Goal: Communication & Community: Answer question/provide support

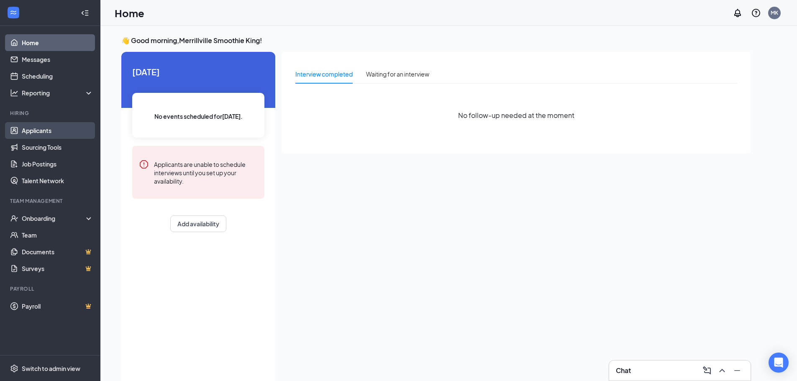
click at [60, 125] on link "Applicants" at bounding box center [58, 130] width 72 height 17
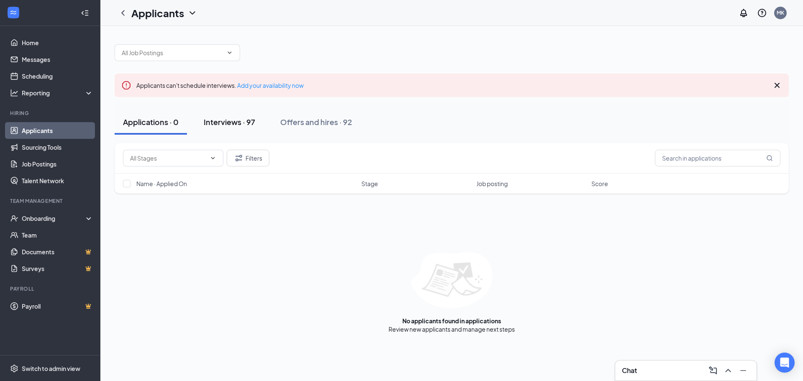
click at [257, 121] on button "Interviews · 97" at bounding box center [229, 122] width 68 height 25
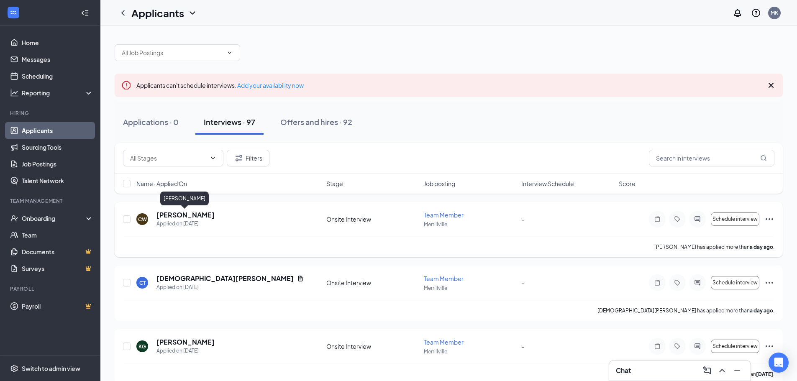
click at [165, 215] on h5 "[PERSON_NAME]" at bounding box center [185, 214] width 58 height 9
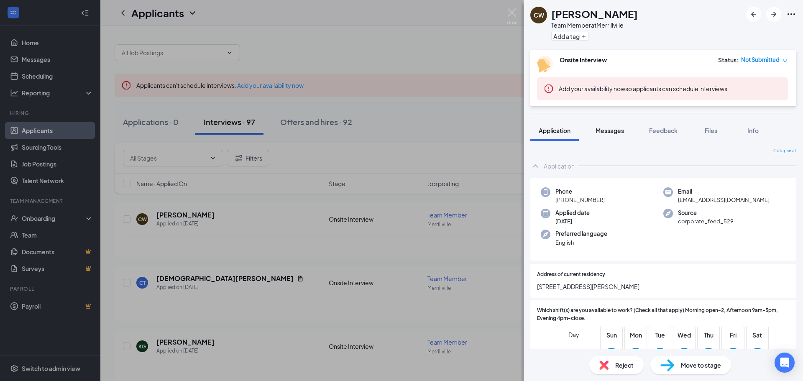
click at [615, 128] on span "Messages" at bounding box center [610, 131] width 28 height 8
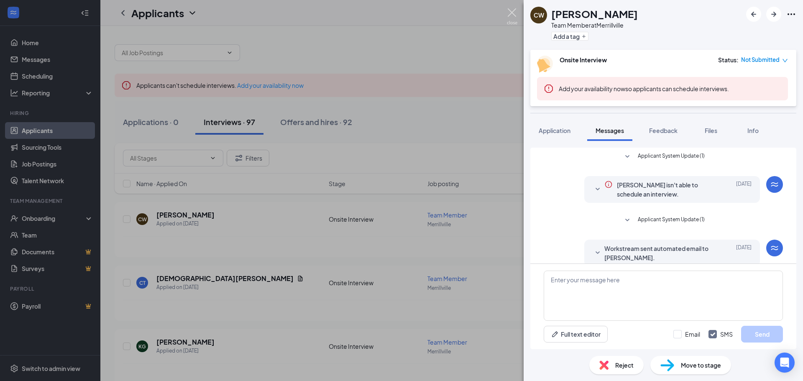
click at [510, 16] on img at bounding box center [512, 16] width 10 height 16
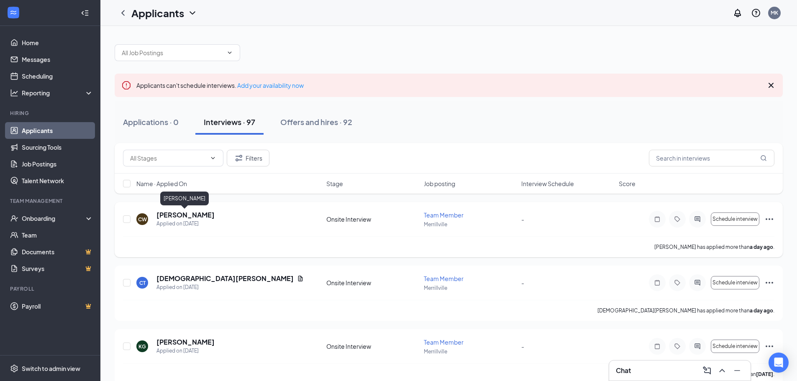
click at [203, 219] on h5 "[PERSON_NAME]" at bounding box center [185, 214] width 58 height 9
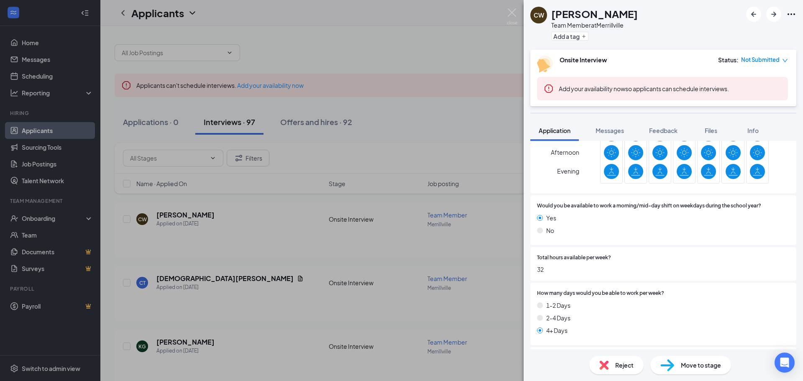
scroll to position [117, 0]
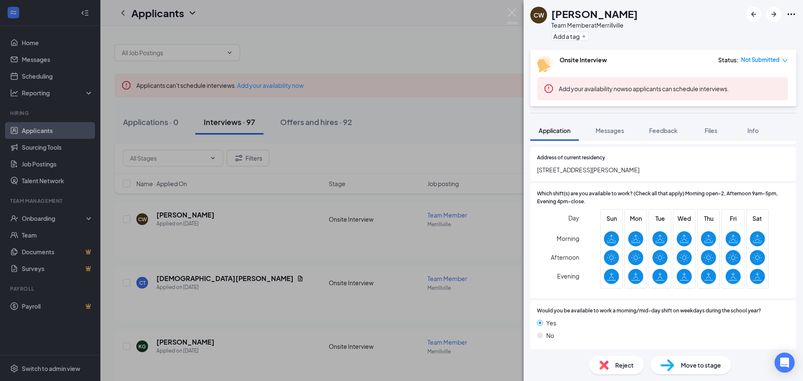
click at [611, 124] on button "Messages" at bounding box center [609, 130] width 45 height 21
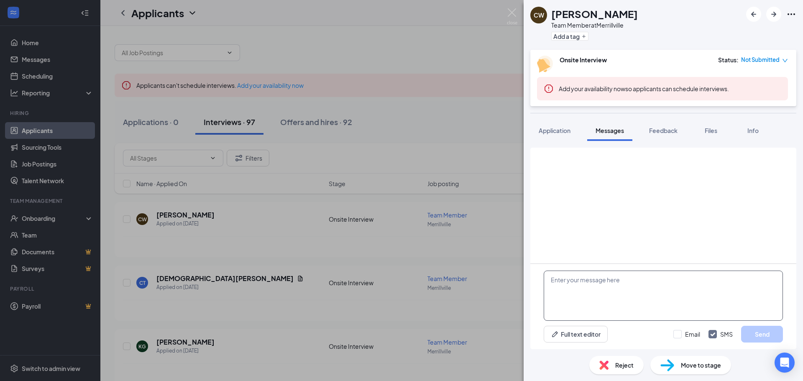
click at [589, 281] on textarea at bounding box center [663, 296] width 239 height 50
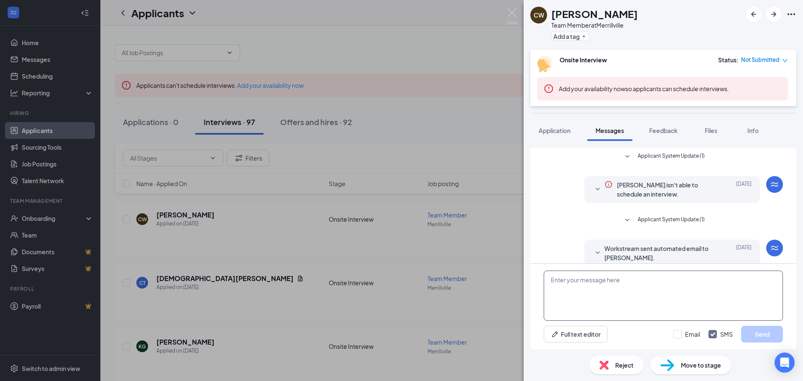
scroll to position [96, 0]
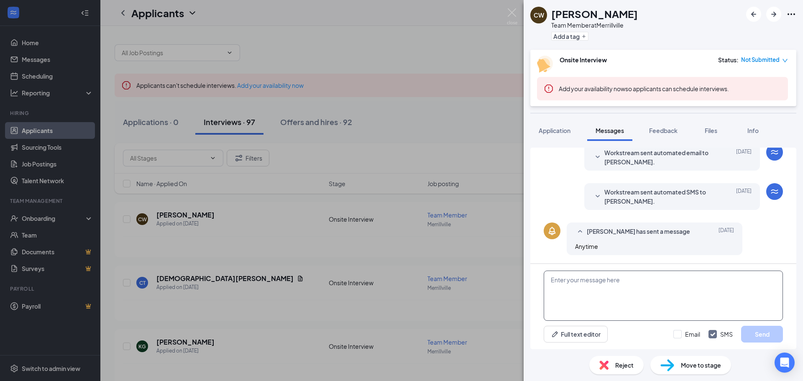
type textarea "F"
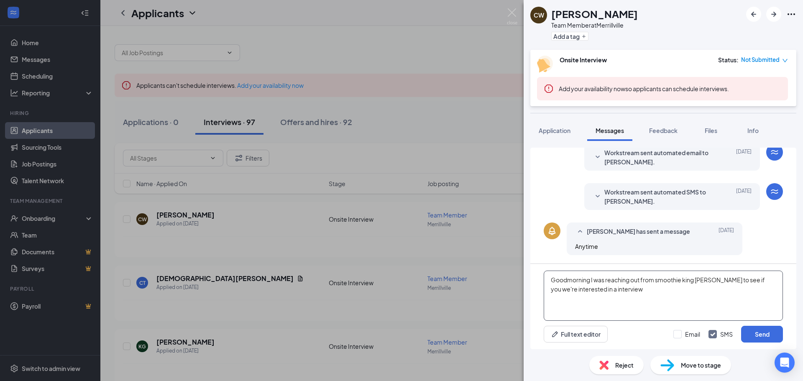
click at [660, 280] on textarea "Goodmorning I was reaching out from smoothie king [PERSON_NAME] to see if you w…" at bounding box center [663, 296] width 239 height 50
click at [686, 278] on textarea "Goodmorning I was reaching out from Smoothie king [PERSON_NAME] to see if you w…" at bounding box center [663, 296] width 239 height 50
drag, startPoint x: 571, startPoint y: 279, endPoint x: 538, endPoint y: 362, distance: 88.8
type textarea "Goodmorning I was reaching out from Smoothie King [PERSON_NAME] to see if you w…"
drag, startPoint x: 538, startPoint y: 362, endPoint x: 559, endPoint y: 296, distance: 69.4
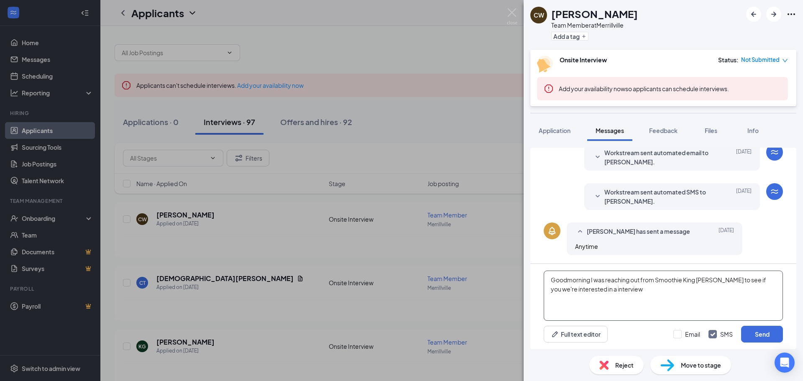
click at [570, 139] on button "Application" at bounding box center [554, 130] width 49 height 21
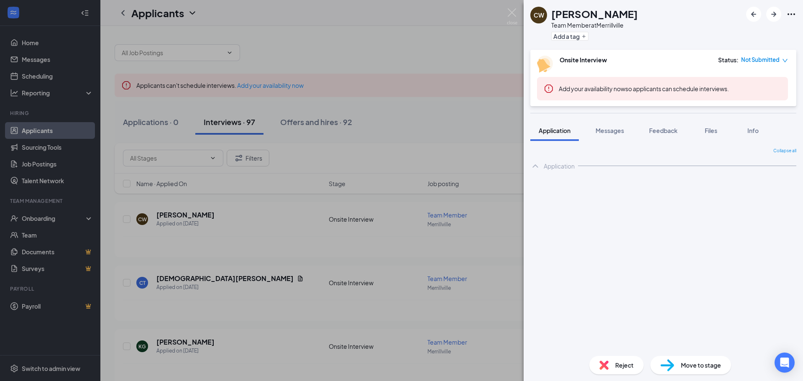
drag, startPoint x: 563, startPoint y: 285, endPoint x: 544, endPoint y: 171, distance: 116.1
click at [544, 171] on div "Application" at bounding box center [663, 166] width 266 height 17
click at [608, 133] on span "Messages" at bounding box center [610, 131] width 28 height 8
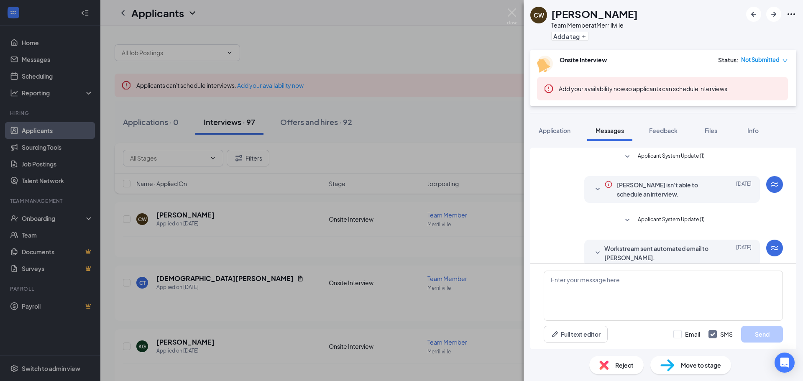
scroll to position [96, 0]
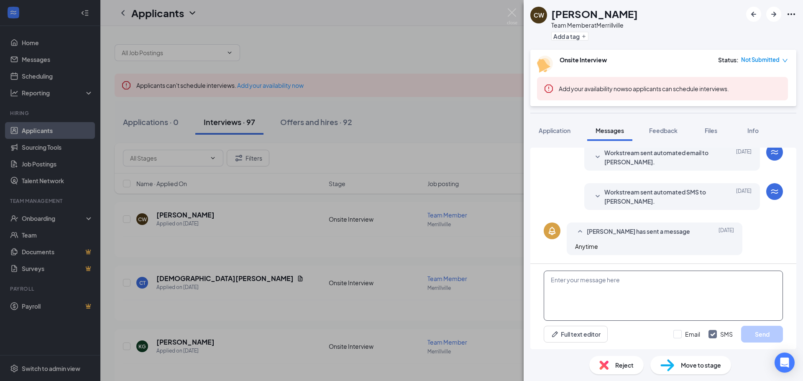
click at [571, 285] on textarea at bounding box center [663, 296] width 239 height 50
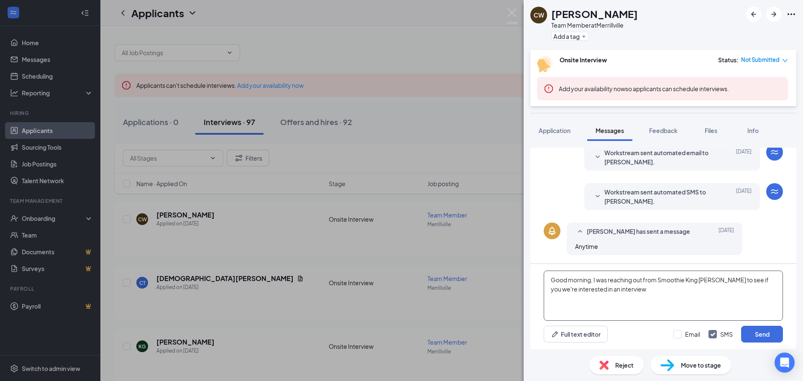
click at [639, 295] on textarea "Good morning, I was reaching out from Smoothie King [PERSON_NAME] to see if you…" at bounding box center [663, 296] width 239 height 50
click at [592, 280] on textarea "Good morning, I was reaching out from Smoothie King [PERSON_NAME] to see if you…" at bounding box center [663, 296] width 239 height 50
click at [594, 279] on textarea "Good morning, I was reaching out from Smoothie King [PERSON_NAME] to see if you…" at bounding box center [663, 296] width 239 height 50
click at [653, 280] on textarea "Good morning, This is the manger at I was reaching out from Smoothie King Merri…" at bounding box center [663, 296] width 239 height 50
drag, startPoint x: 714, startPoint y: 279, endPoint x: 578, endPoint y: 301, distance: 137.8
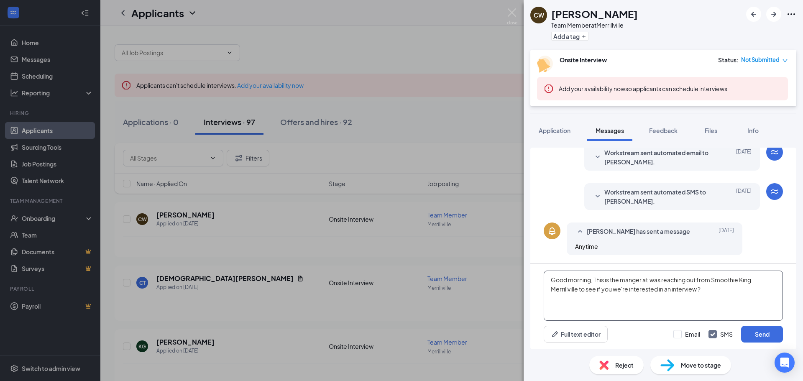
click at [578, 301] on textarea "Good morning, This is the manger at was reaching out from Smoothie King Merrill…" at bounding box center [663, 296] width 239 height 50
paste textarea "Smoothie King Merrillville"
click at [650, 275] on textarea "Good morning, This is the manger atSmoothie King [PERSON_NAME] was reaching out…" at bounding box center [663, 296] width 239 height 50
click at [716, 278] on textarea "Good morning, This is the manger at Smoothie King [PERSON_NAME] was reaching ou…" at bounding box center [663, 296] width 239 height 50
click at [723, 276] on textarea "Good morning, This is the manger at Smoothie King [PERSON_NAME] was reaching ou…" at bounding box center [663, 296] width 239 height 50
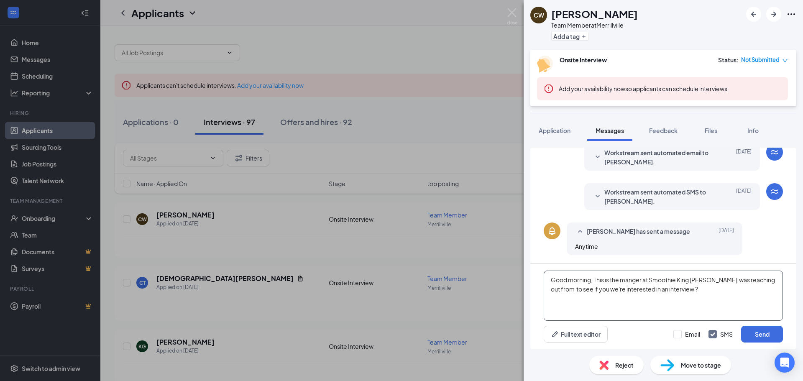
click at [723, 279] on textarea "Good morning, This is the manger at Smoothie King [PERSON_NAME] was reaching ou…" at bounding box center [663, 296] width 239 height 50
click at [720, 279] on textarea "Good morning, This is the manger at Smoothie King [PERSON_NAME] was reaching ou…" at bounding box center [663, 296] width 239 height 50
click at [781, 302] on textarea "Good morning, This is the manger at Smoothie King Merrillville I was reaching o…" at bounding box center [663, 296] width 239 height 50
click at [556, 290] on textarea "Good morning, This is the manger at Smoothie King Merrillville I was reaching o…" at bounding box center [663, 296] width 239 height 50
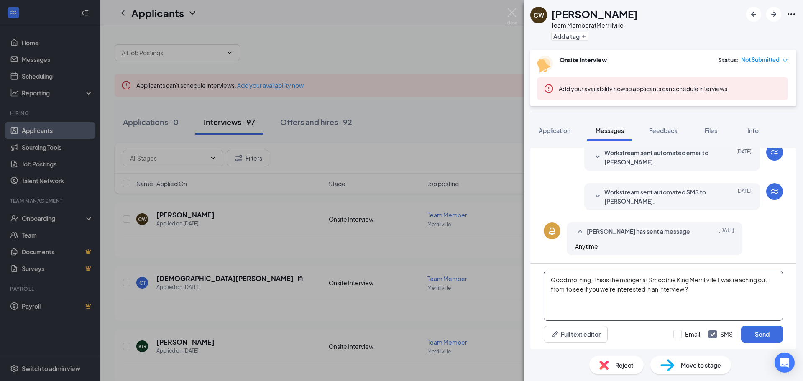
click at [558, 289] on textarea "Good morning, This is the manger at Smoothie King Merrillville I was reaching o…" at bounding box center [663, 296] width 239 height 50
click at [556, 291] on textarea "Good morning, This is the manger at Smoothie King Merrillville I was reaching o…" at bounding box center [663, 296] width 239 height 50
click at [556, 290] on textarea "Good morning, This is the manger at Smoothie King Merrillville I was reaching o…" at bounding box center [663, 296] width 239 height 50
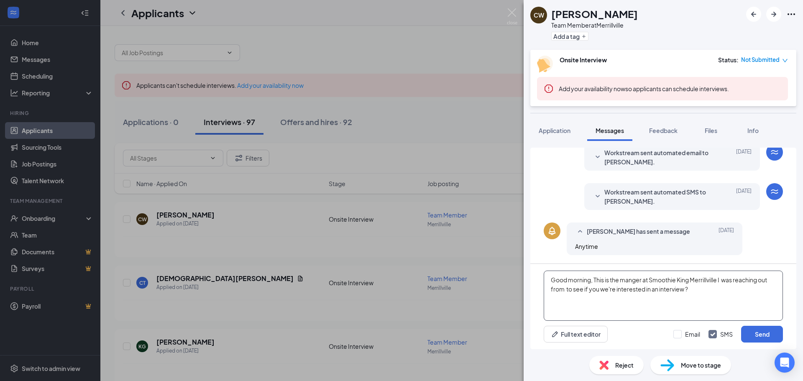
click at [556, 290] on textarea "Good morning, This is the manger at Smoothie King Merrillville I was reaching o…" at bounding box center [663, 296] width 239 height 50
click at [557, 293] on textarea "Good morning, This is the manger at Smoothie King Merrillville I was reaching o…" at bounding box center [663, 296] width 239 height 50
drag, startPoint x: 709, startPoint y: 311, endPoint x: 710, endPoint y: 307, distance: 4.3
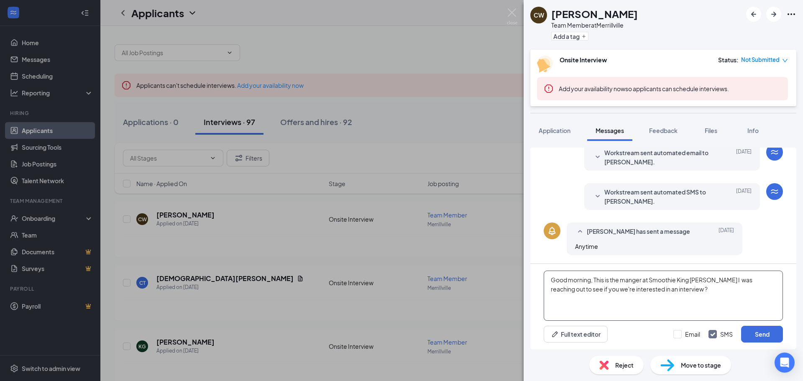
click at [709, 309] on textarea "Good morning, This is the manger at Smoothie King [PERSON_NAME] I was reaching …" at bounding box center [663, 296] width 239 height 50
type textarea "Good morning, This is the manger at Smoothie King [PERSON_NAME] I was reaching …"
click at [763, 342] on button "Send" at bounding box center [762, 334] width 42 height 17
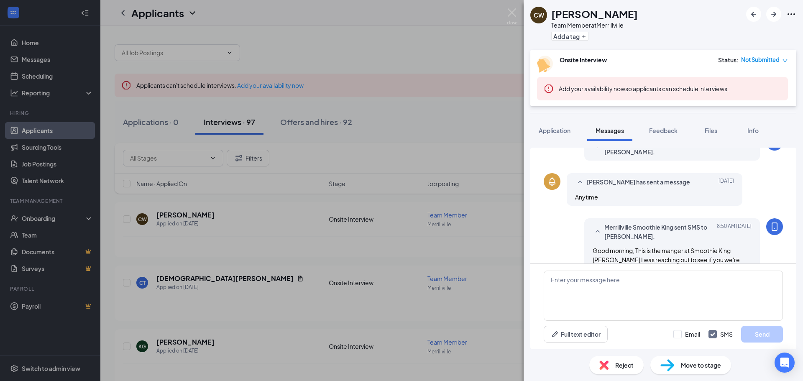
scroll to position [168, 0]
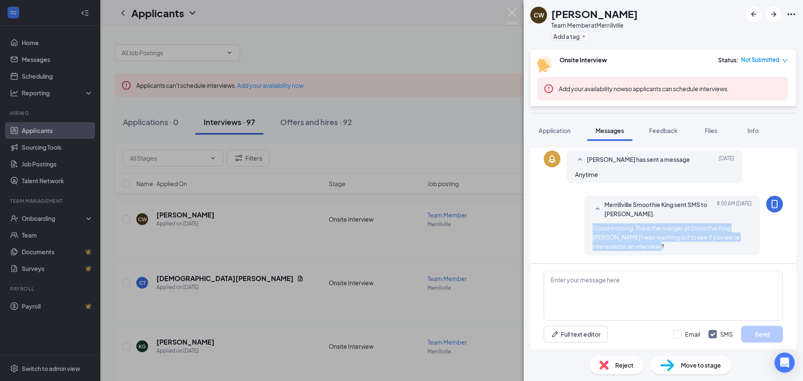
drag, startPoint x: 586, startPoint y: 227, endPoint x: 702, endPoint y: 245, distance: 117.3
click at [702, 245] on div "Merrillville Smoothie King sent SMS to [PERSON_NAME]. [DATE] 8:50 AM Good morni…" at bounding box center [672, 225] width 176 height 59
copy span "Good morning, This is the manger at Smoothie King [PERSON_NAME] I was reaching …"
click at [408, 249] on div "CW [PERSON_NAME] Team Member at [GEOGRAPHIC_DATA] Add a tag Onsite Interview St…" at bounding box center [401, 190] width 803 height 381
click at [516, 15] on img at bounding box center [512, 16] width 10 height 16
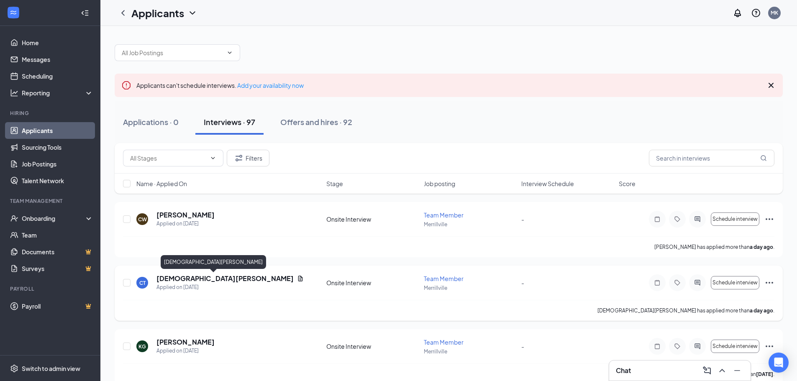
click at [179, 275] on h5 "[DEMOGRAPHIC_DATA][PERSON_NAME]" at bounding box center [224, 278] width 137 height 9
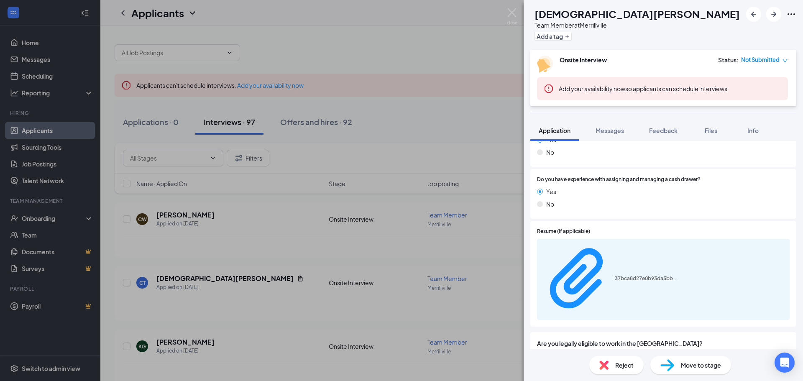
scroll to position [539, 0]
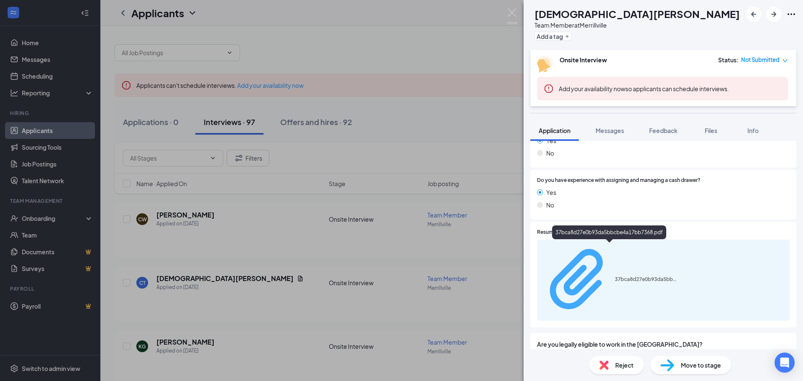
click at [596, 251] on div "37bca8d27e0b93da5bbcbe4a17bb7368.pdf" at bounding box center [610, 280] width 136 height 74
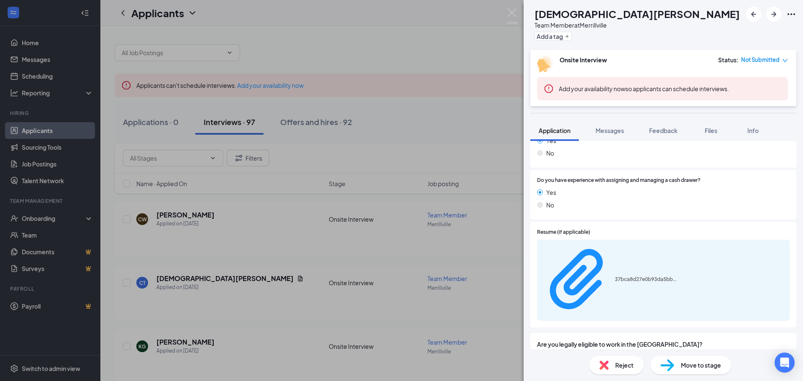
click at [614, 126] on div "Messages" at bounding box center [610, 130] width 28 height 8
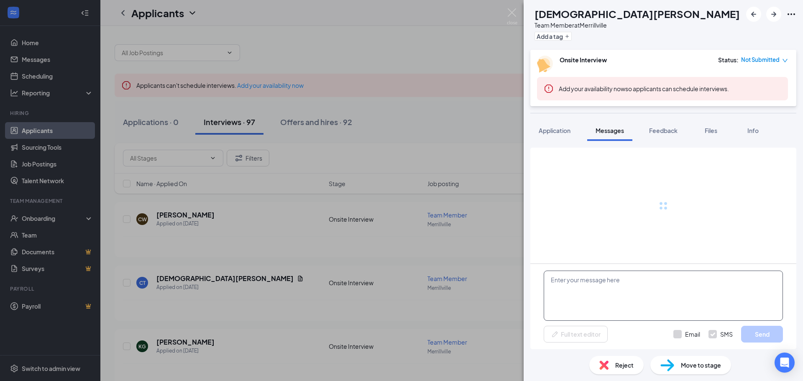
click at [578, 288] on textarea at bounding box center [663, 296] width 239 height 50
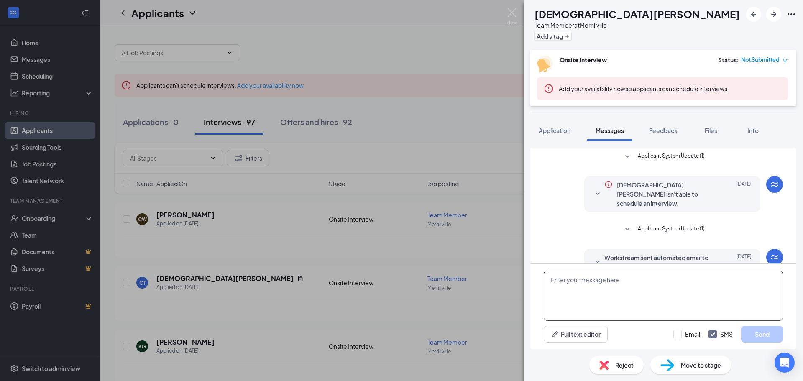
scroll to position [105, 0]
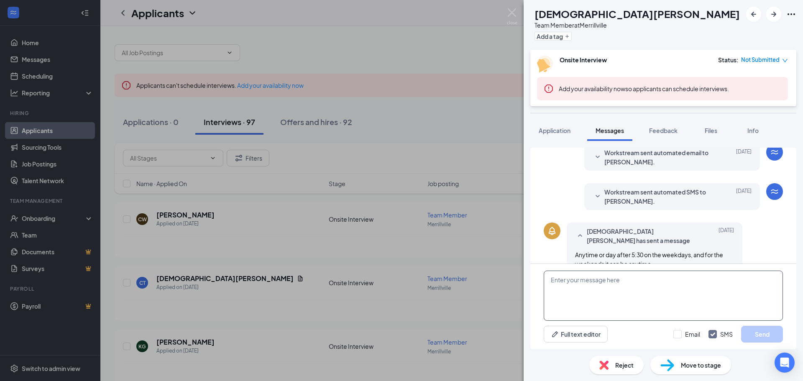
paste textarea "Good morning, This is the manger at Smoothie King [PERSON_NAME] I was reaching …"
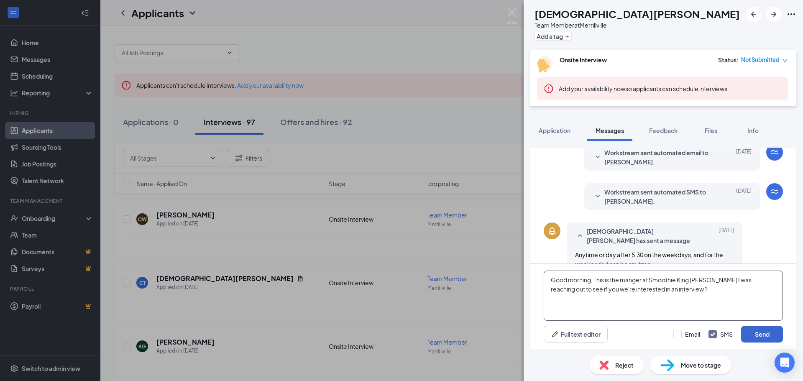
type textarea "Good morning, This is the manger at Smoothie King [PERSON_NAME] I was reaching …"
click at [761, 330] on button "Send" at bounding box center [762, 334] width 42 height 17
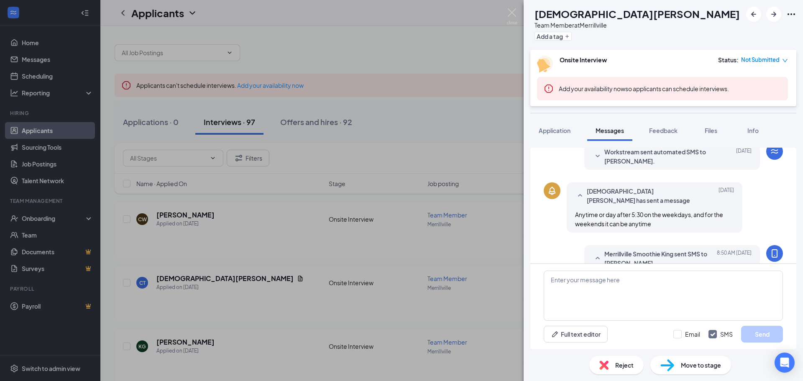
scroll to position [177, 0]
